Goal: Information Seeking & Learning: Compare options

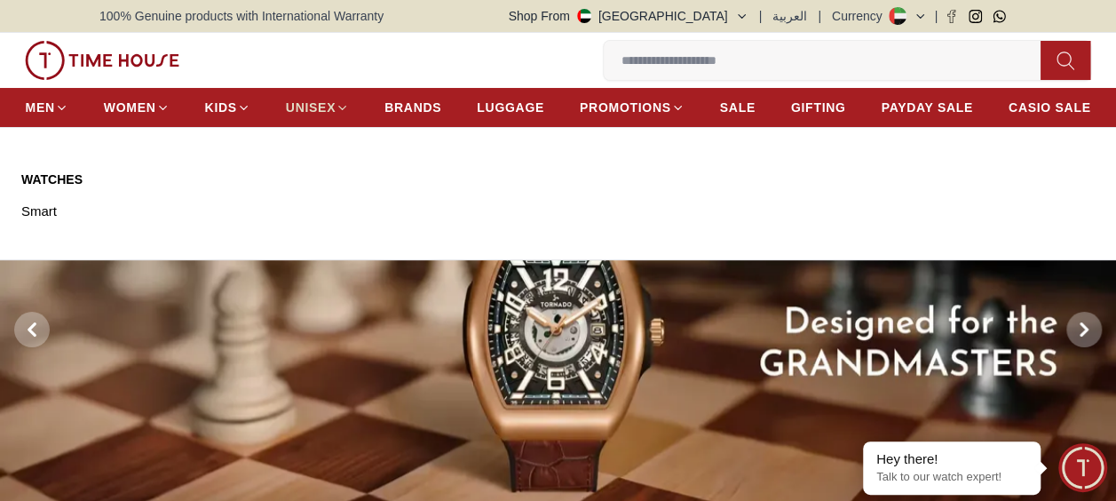
click at [331, 107] on span "UNISEX" at bounding box center [311, 108] width 50 height 18
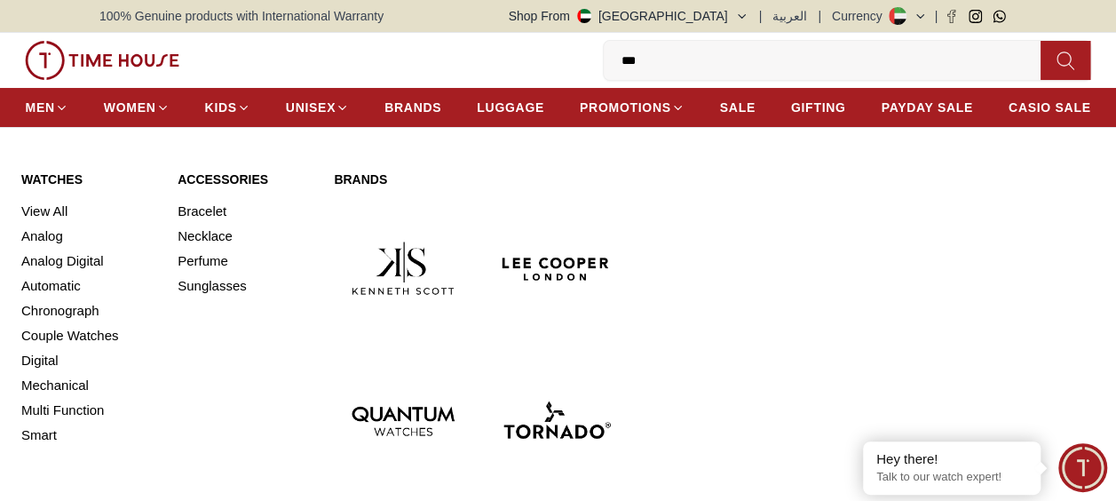
click at [42, 175] on link "Watches" at bounding box center [88, 179] width 135 height 18
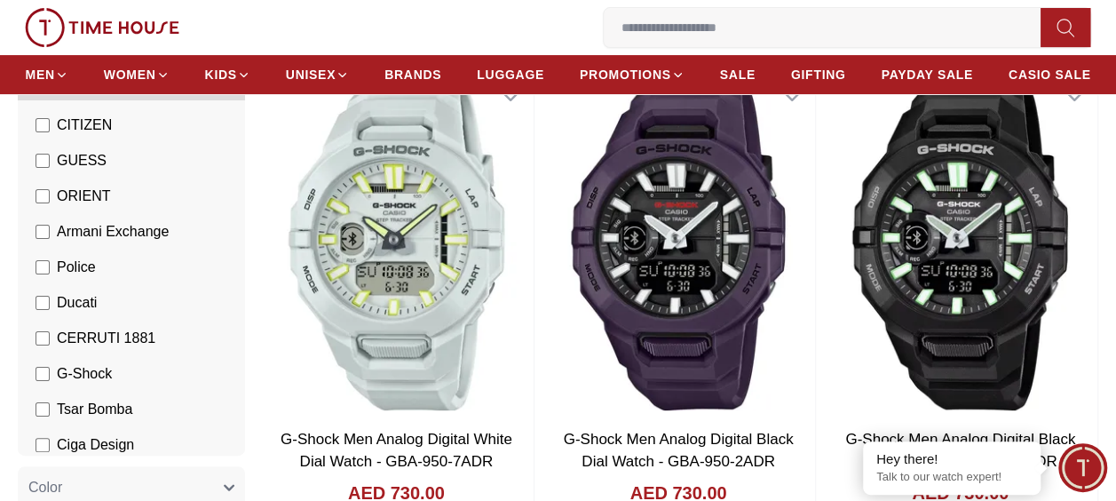
scroll to position [275, 0]
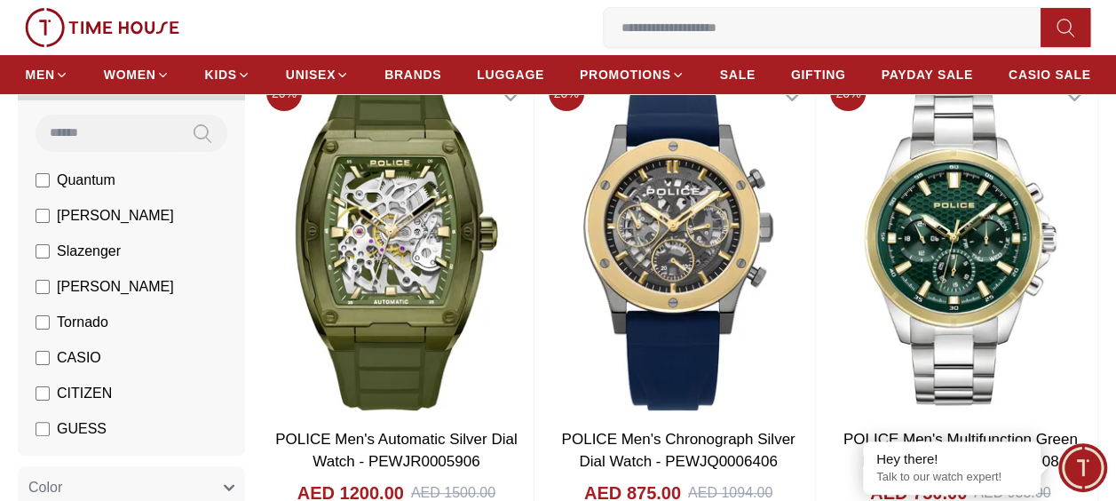
click at [106, 281] on span "[PERSON_NAME]" at bounding box center [115, 286] width 117 height 21
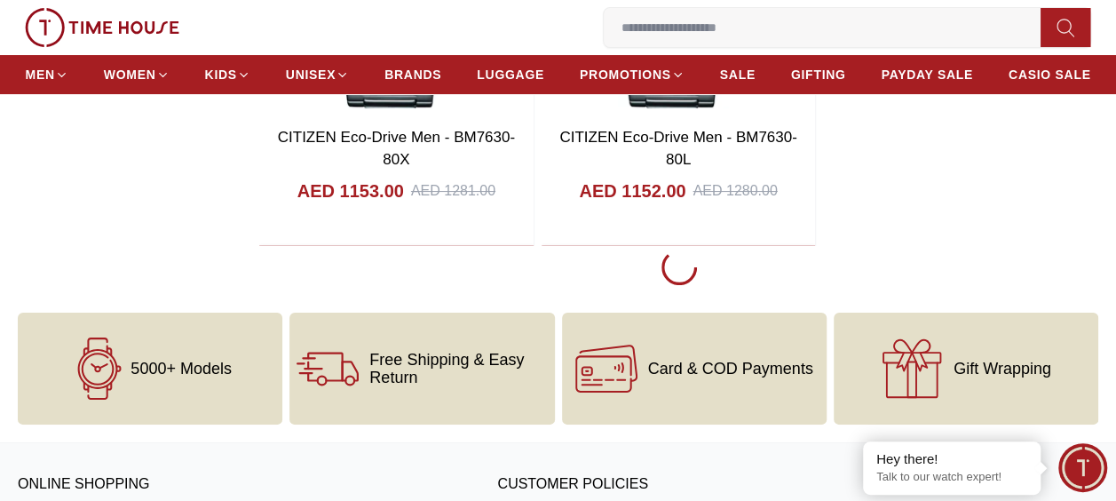
scroll to position [3433, 0]
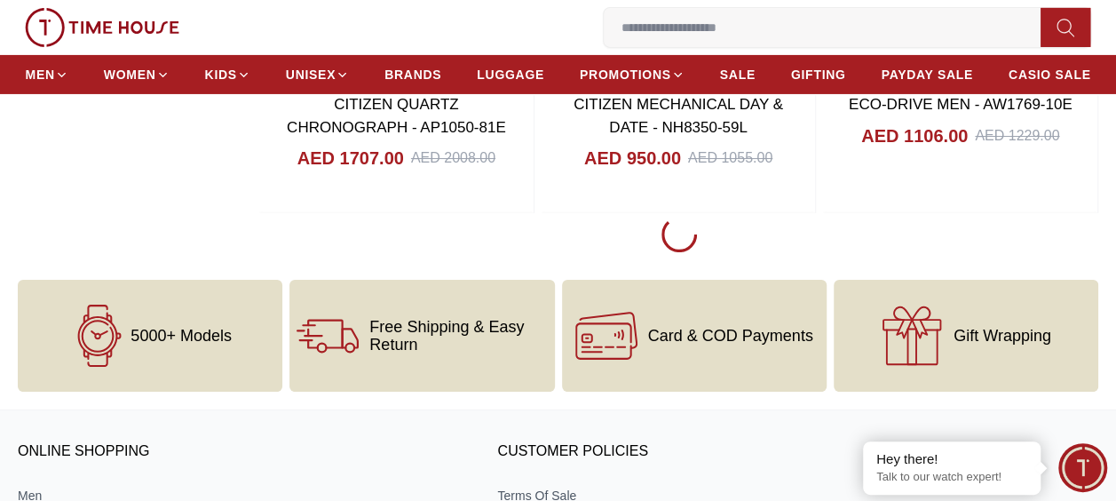
scroll to position [9745, 0]
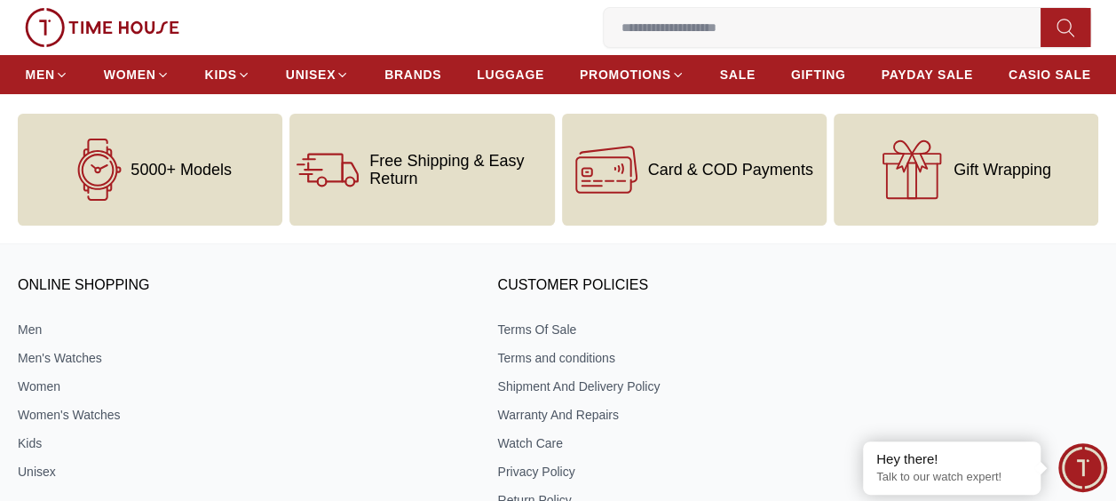
scroll to position [16392, 0]
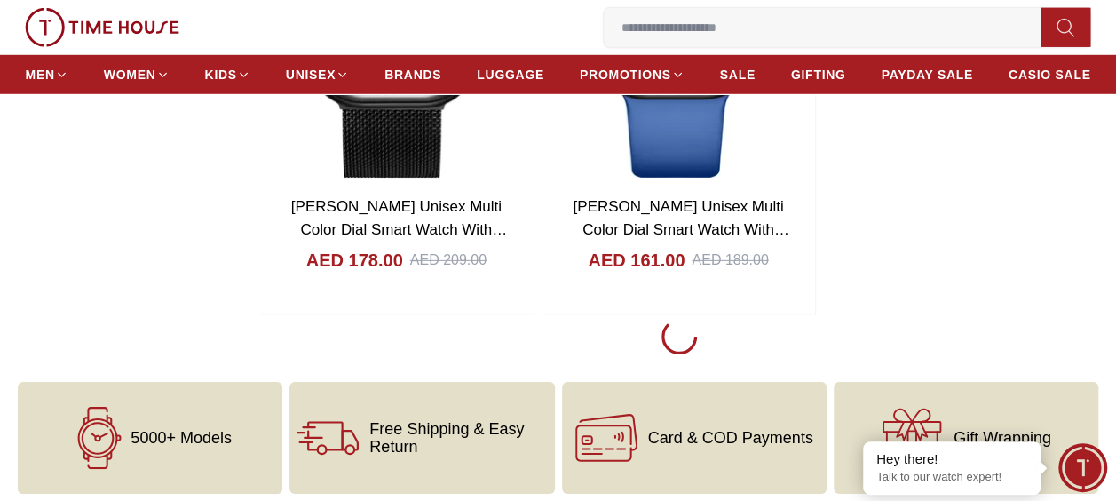
scroll to position [22750, 0]
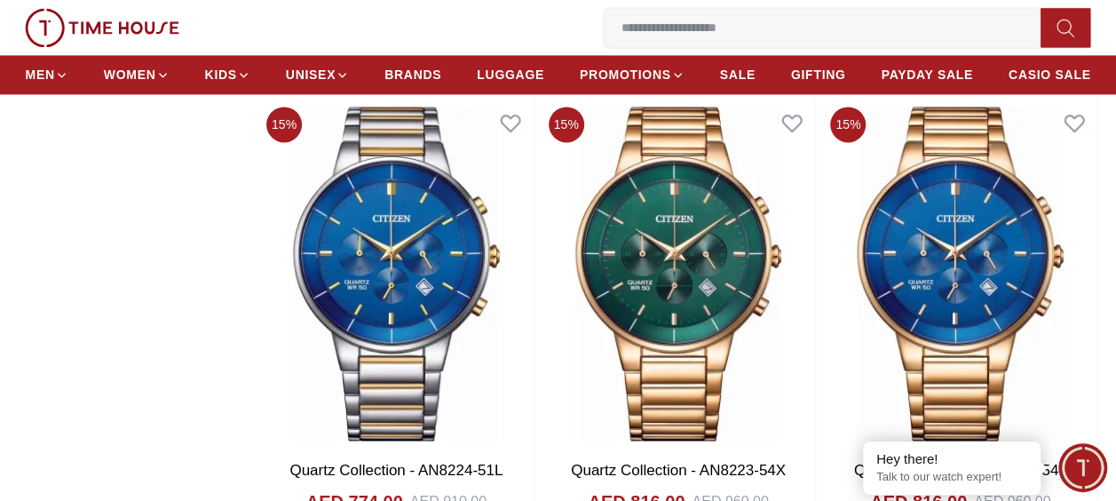
scroll to position [28402, 0]
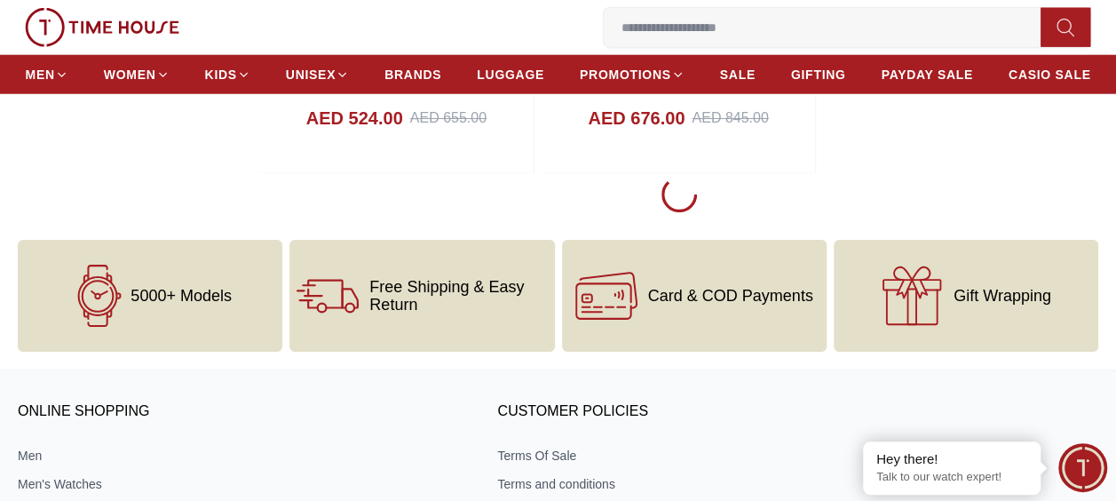
scroll to position [32521, 0]
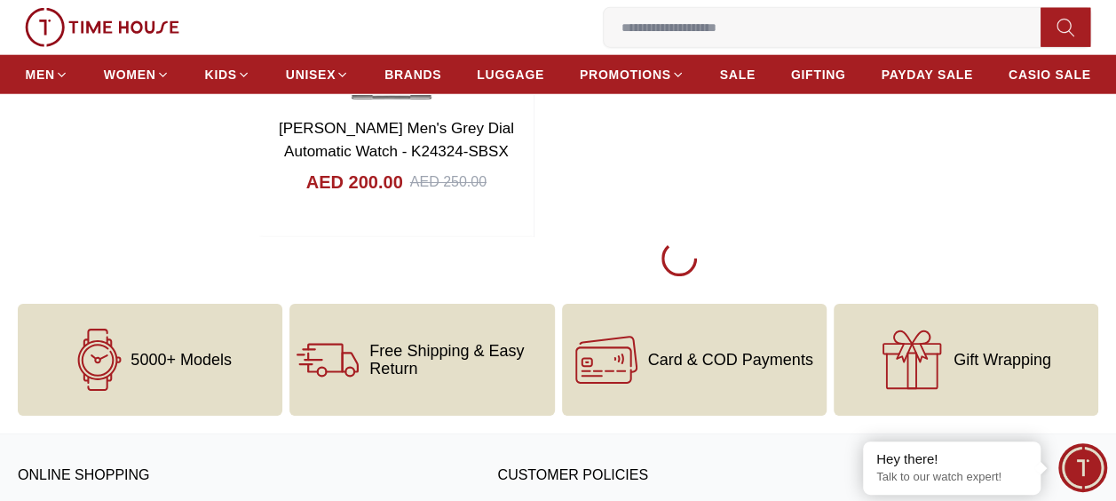
scroll to position [35836, 0]
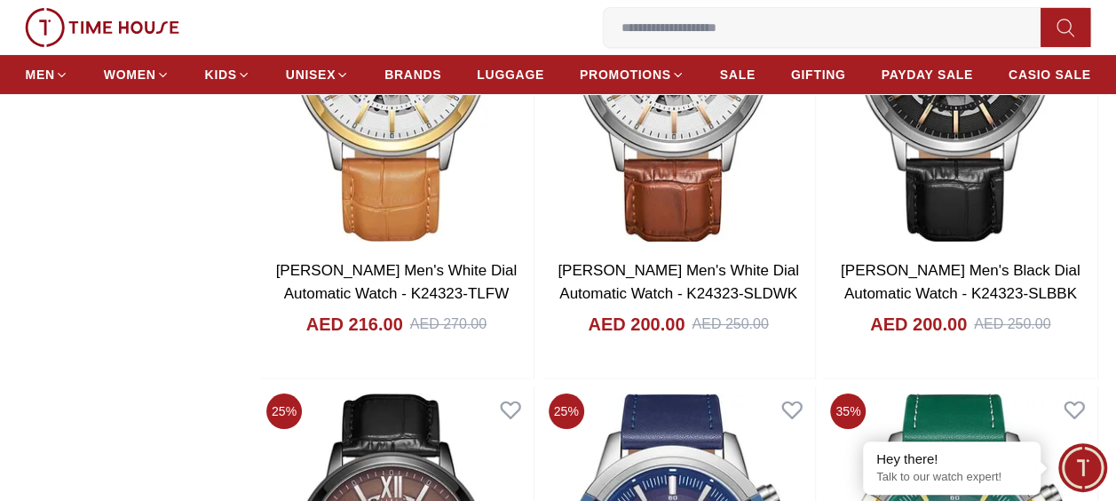
scroll to position [31475, 0]
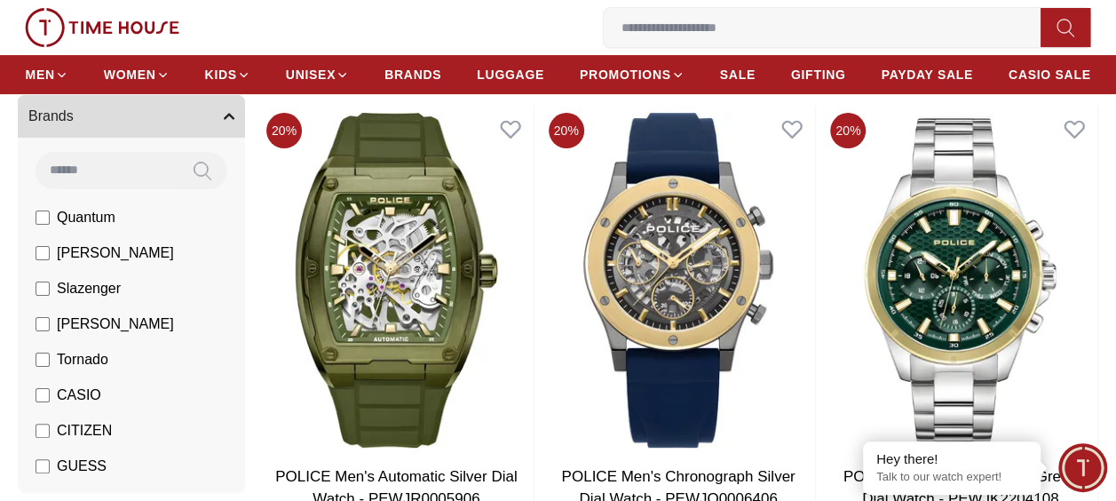
scroll to position [214, 0]
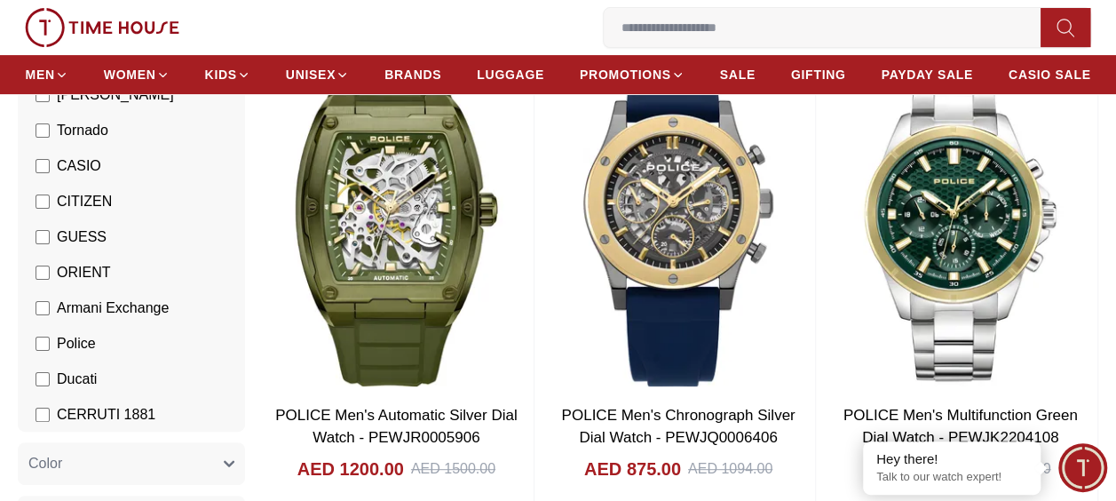
scroll to position [172, 0]
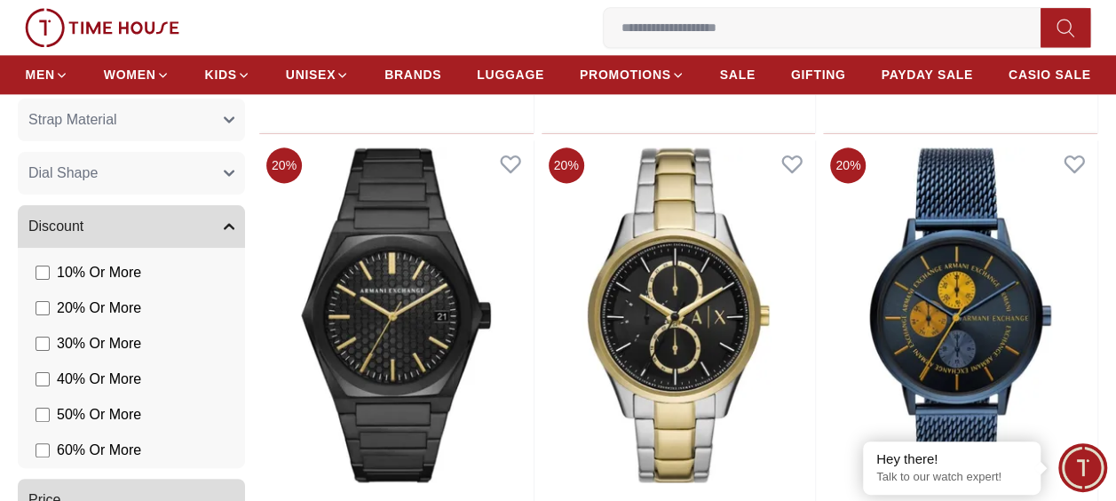
scroll to position [1108, 0]
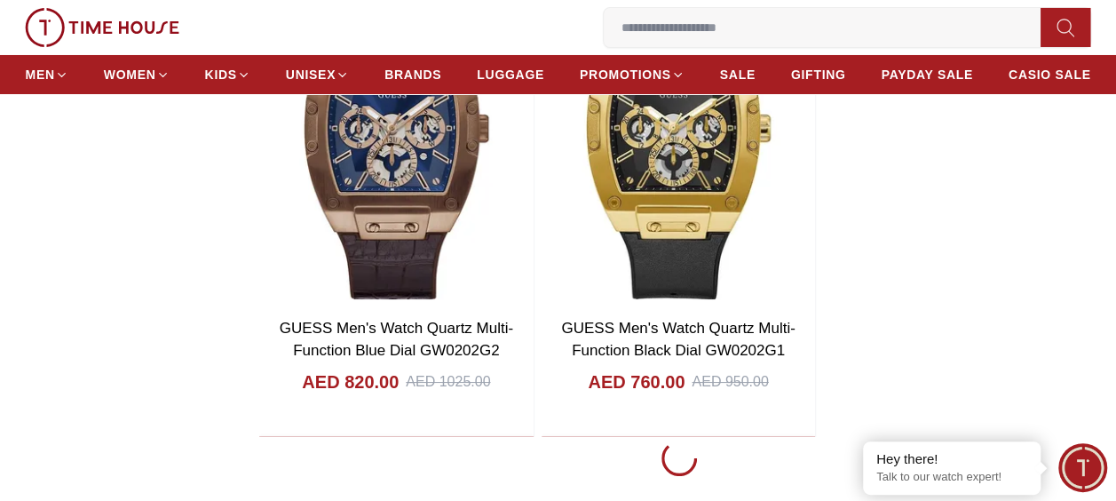
scroll to position [3325, 0]
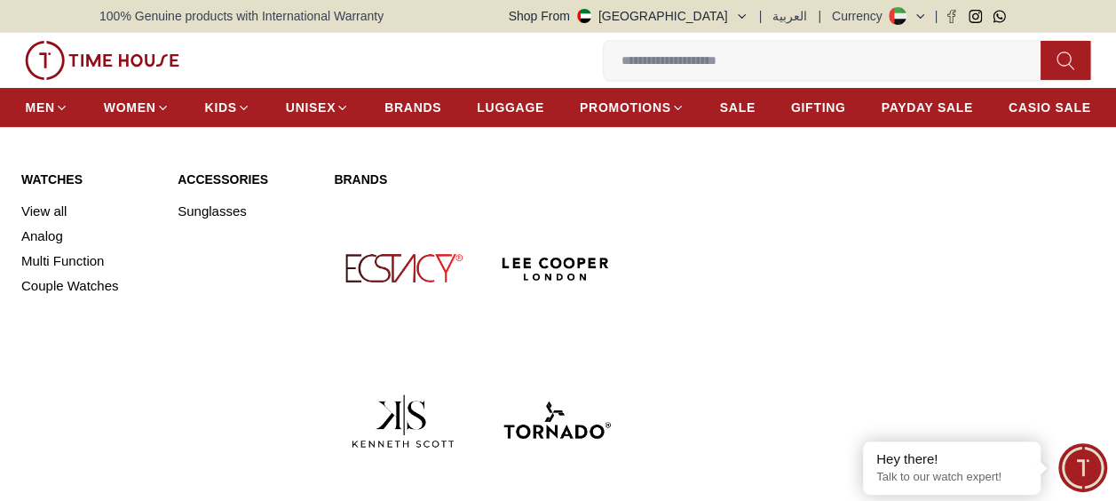
click at [60, 178] on link "Watches" at bounding box center [88, 179] width 135 height 18
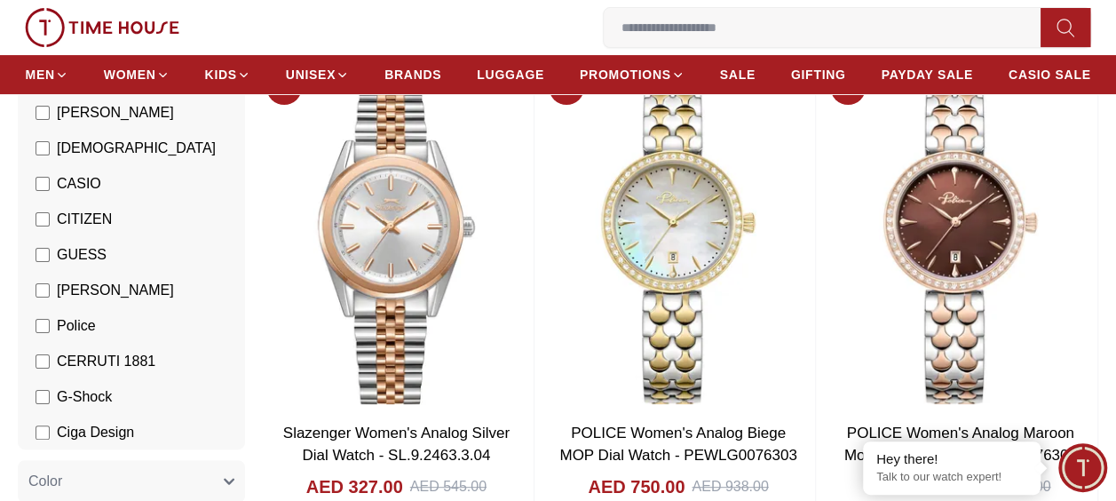
scroll to position [133, 0]
